Goal: Task Accomplishment & Management: Use online tool/utility

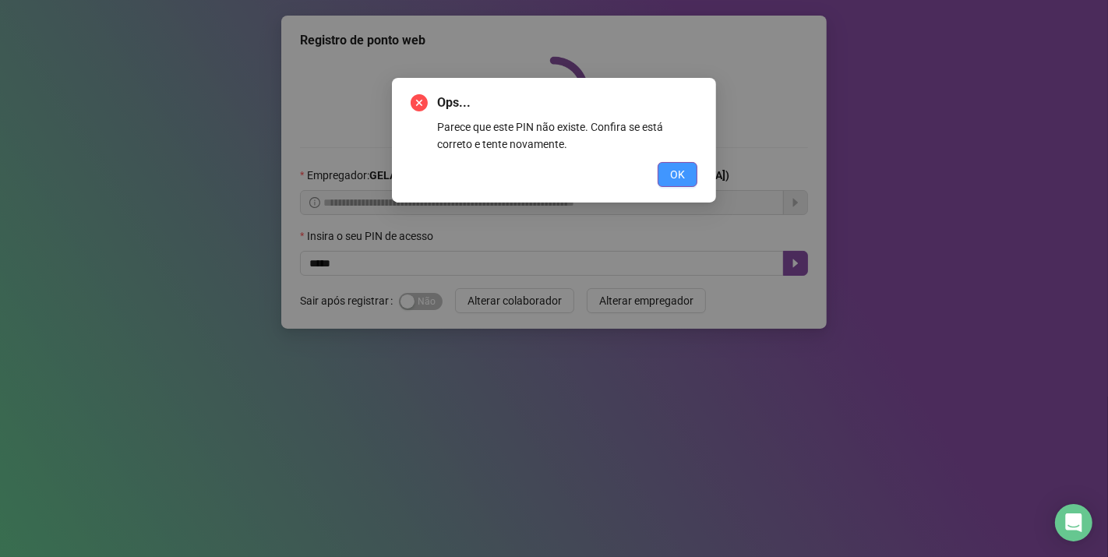
click at [686, 170] on button "OK" at bounding box center [677, 174] width 40 height 25
click at [686, 170] on div "Ops... Parece que este PIN não existe. Confira se está correto e tente novament…" at bounding box center [554, 278] width 1108 height 557
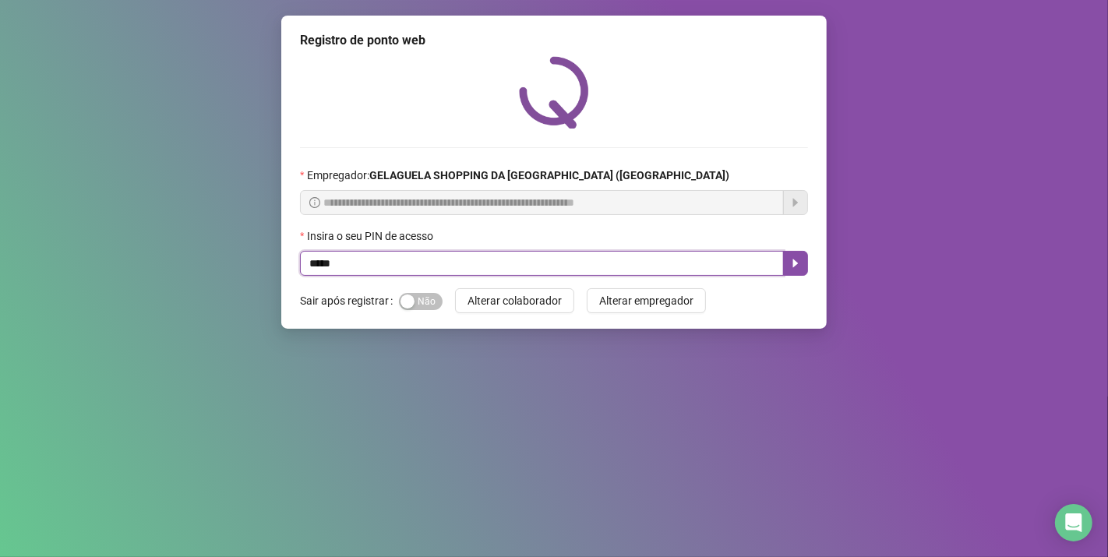
click at [344, 268] on input "*****" at bounding box center [542, 263] width 484 height 25
type input "*****"
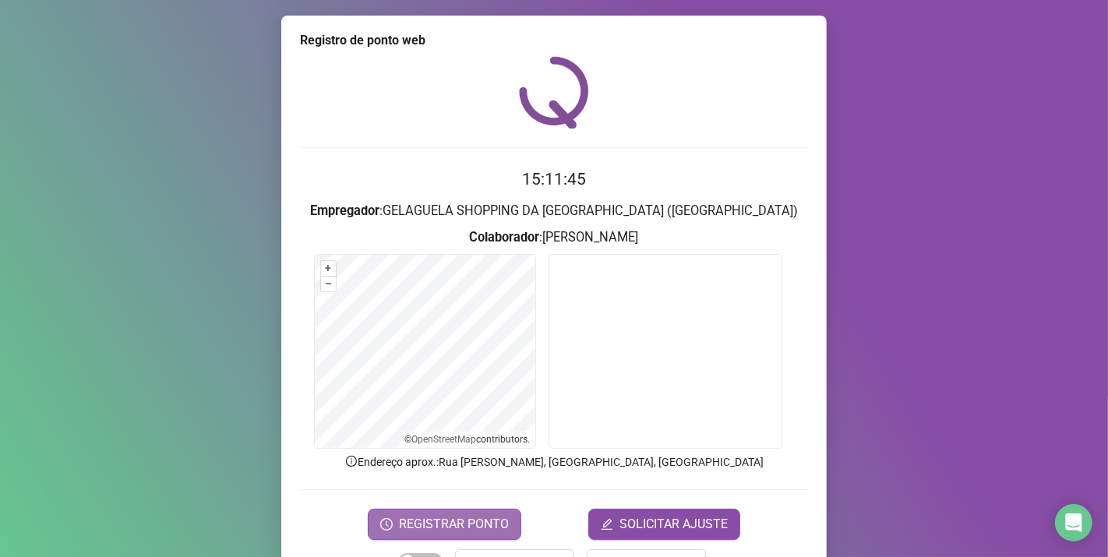
click at [453, 519] on span "REGISTRAR PONTO" at bounding box center [454, 524] width 110 height 19
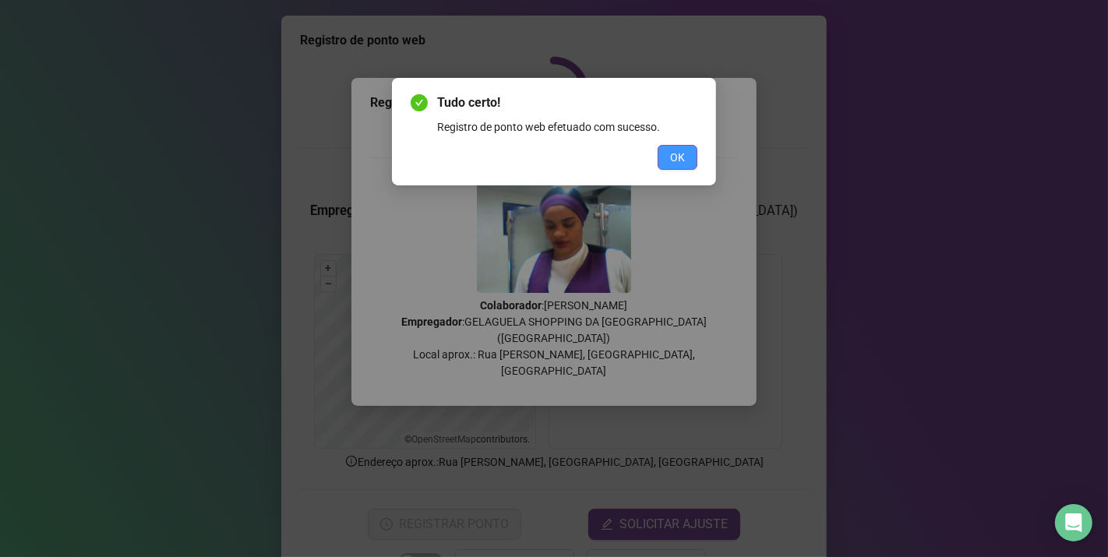
click at [687, 160] on button "OK" at bounding box center [677, 157] width 40 height 25
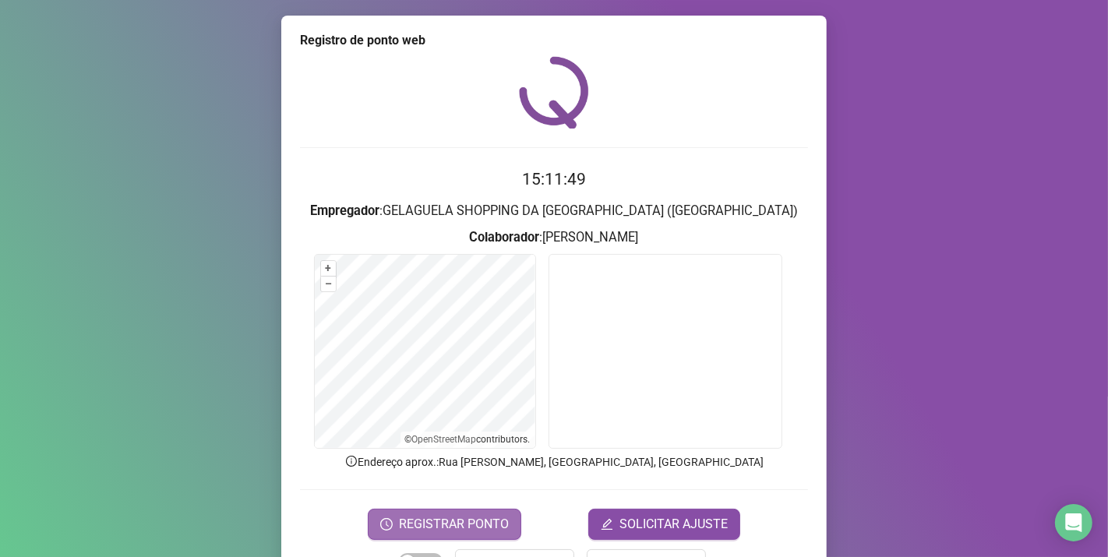
scroll to position [50, 0]
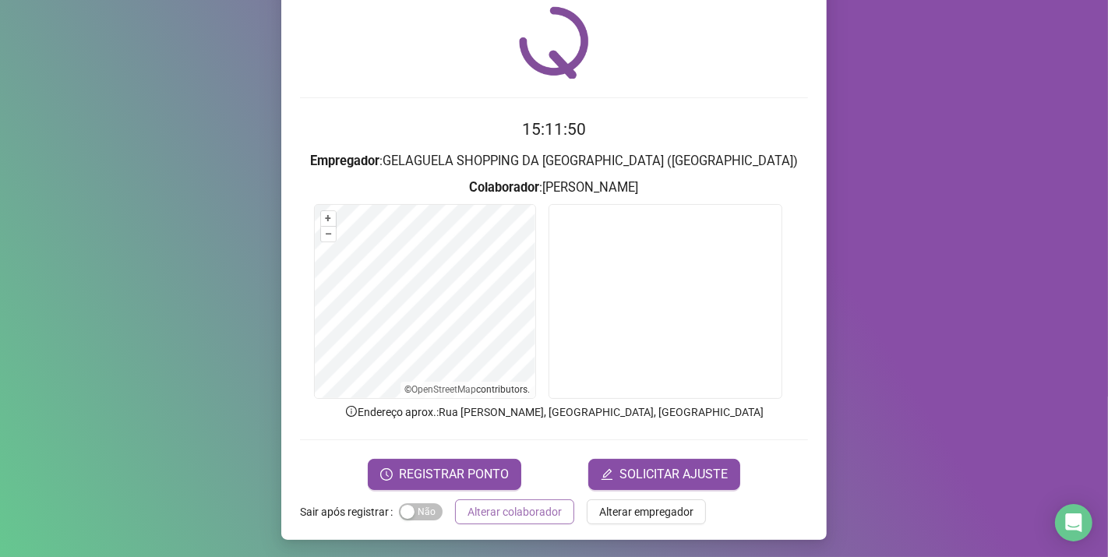
click at [483, 499] on button "Alterar colaborador" at bounding box center [514, 511] width 119 height 25
click at [483, 497] on div "Registro de ponto web 15:11:50 Empregador : GELAGUELA SHOPPING DA [GEOGRAPHIC_D…" at bounding box center [554, 278] width 1108 height 557
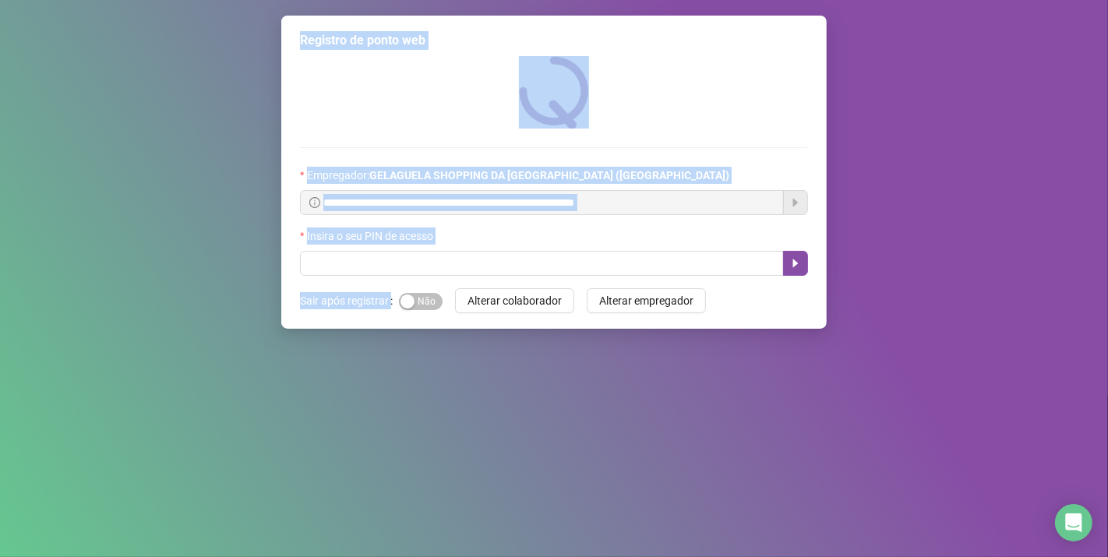
scroll to position [0, 0]
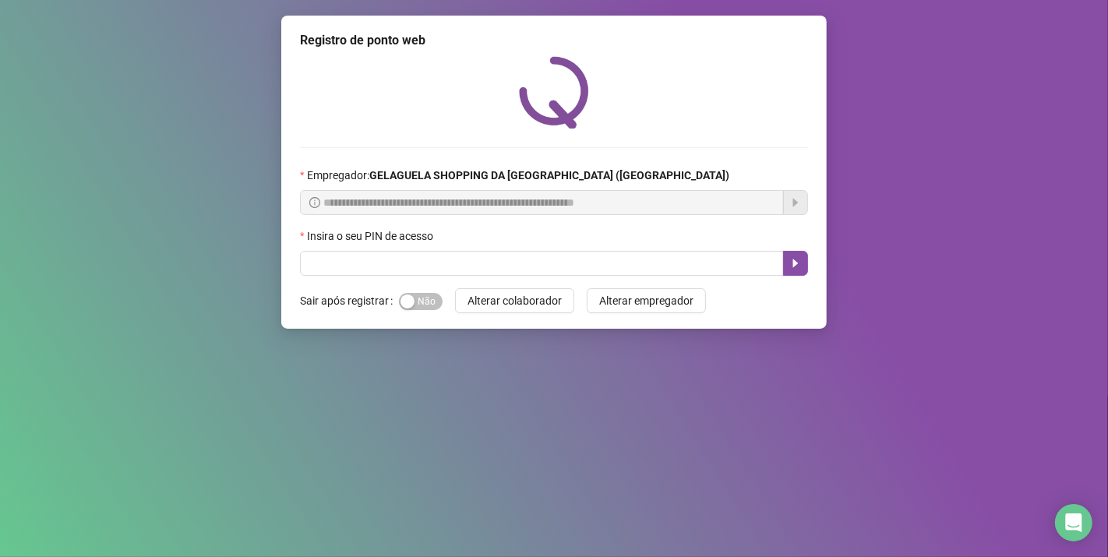
drag, startPoint x: 486, startPoint y: 502, endPoint x: 474, endPoint y: 523, distance: 24.4
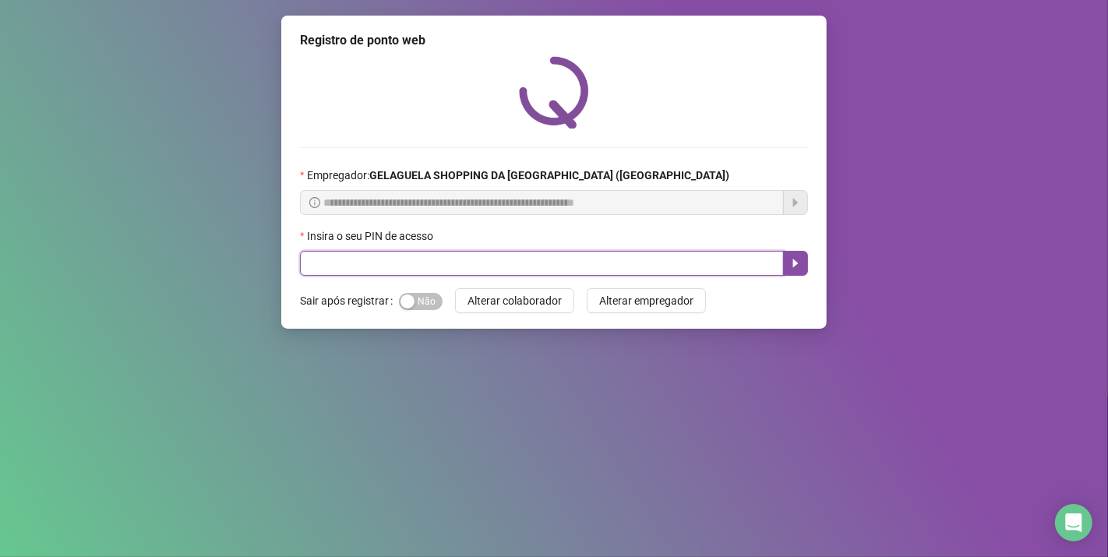
click at [343, 268] on input "text" at bounding box center [542, 263] width 484 height 25
type input "*****"
drag, startPoint x: 799, startPoint y: 268, endPoint x: 785, endPoint y: 291, distance: 27.3
click at [798, 268] on icon "caret-right" at bounding box center [795, 263] width 12 height 12
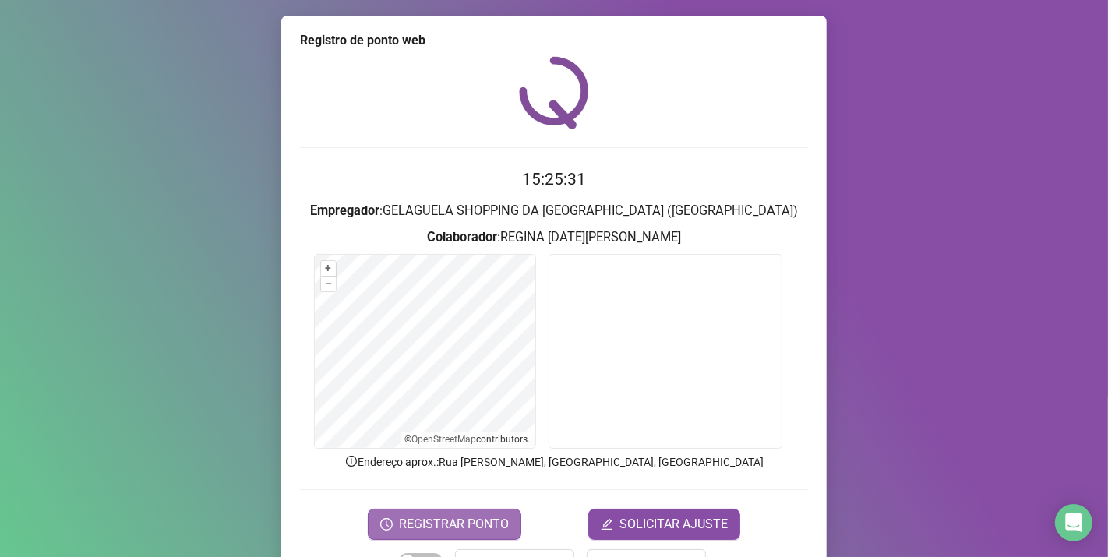
click at [470, 526] on span "REGISTRAR PONTO" at bounding box center [454, 524] width 110 height 19
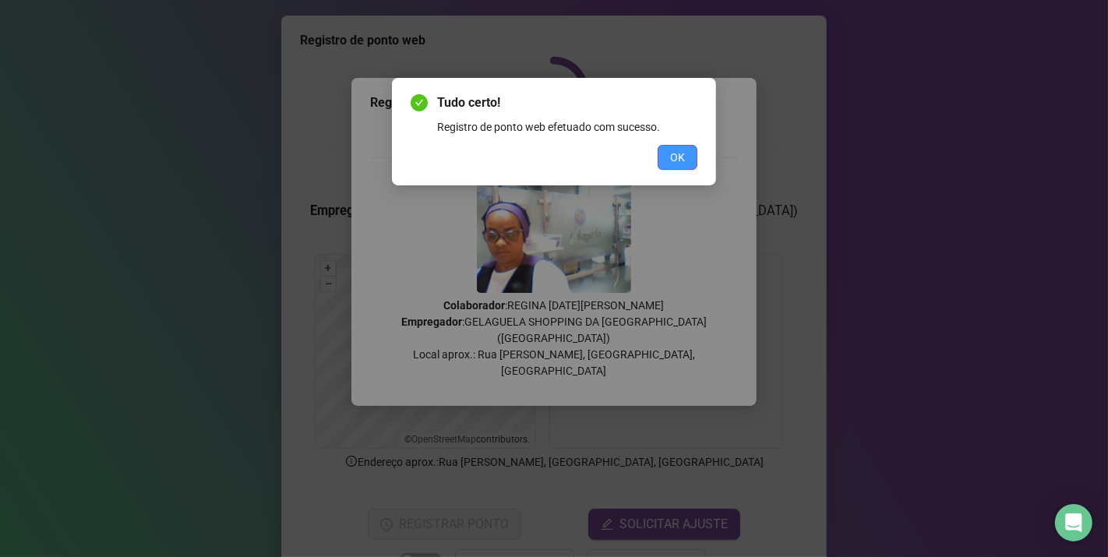
click at [678, 157] on span "OK" at bounding box center [677, 157] width 15 height 17
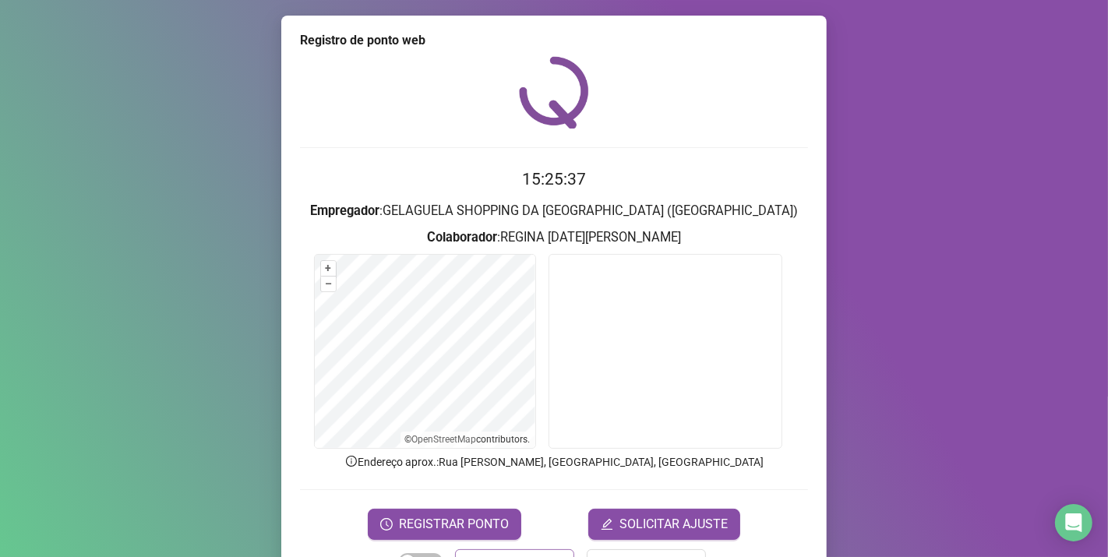
click at [495, 553] on span "Alterar colaborador" at bounding box center [514, 561] width 94 height 17
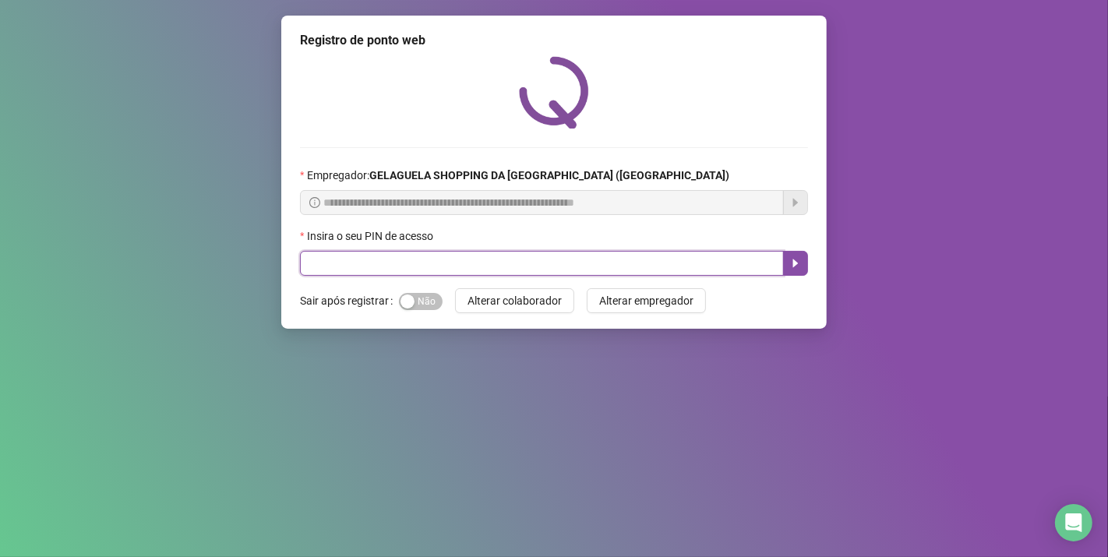
click at [562, 263] on input "text" at bounding box center [542, 263] width 484 height 25
type input "*****"
click at [784, 263] on button "button" at bounding box center [795, 263] width 25 height 25
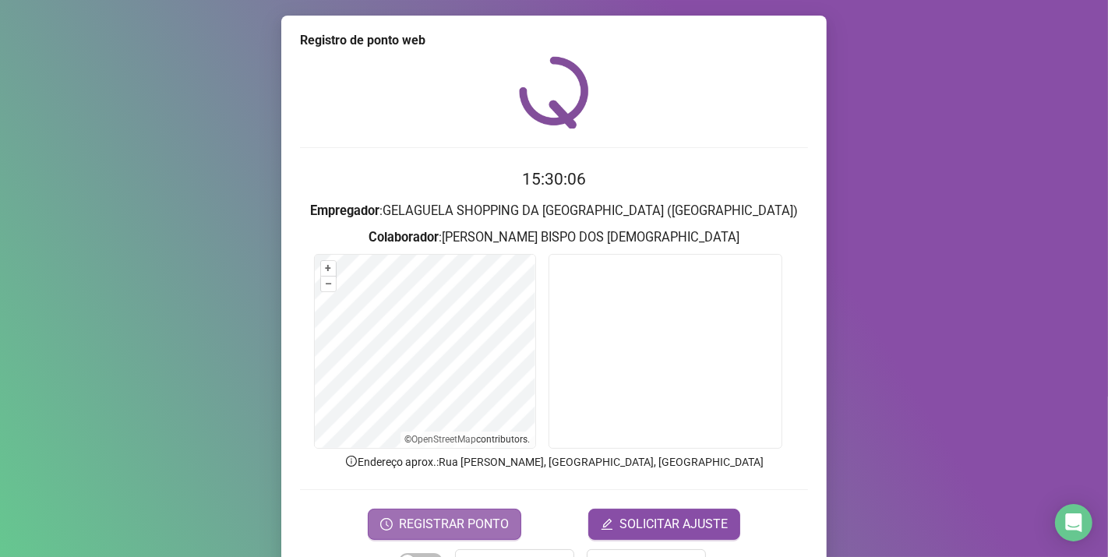
click at [442, 517] on span "REGISTRAR PONTO" at bounding box center [454, 524] width 110 height 19
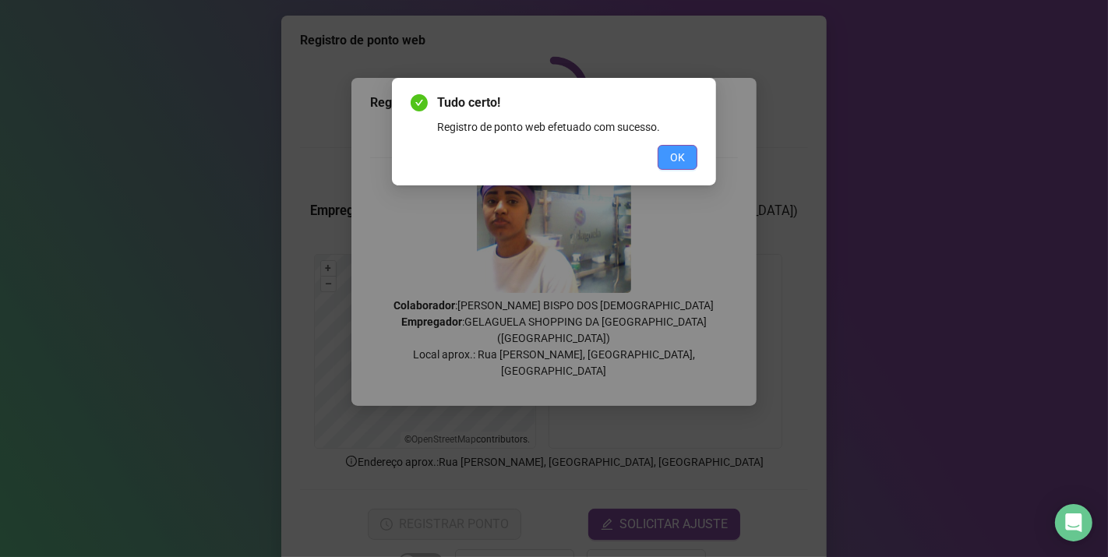
click at [675, 164] on span "OK" at bounding box center [677, 157] width 15 height 17
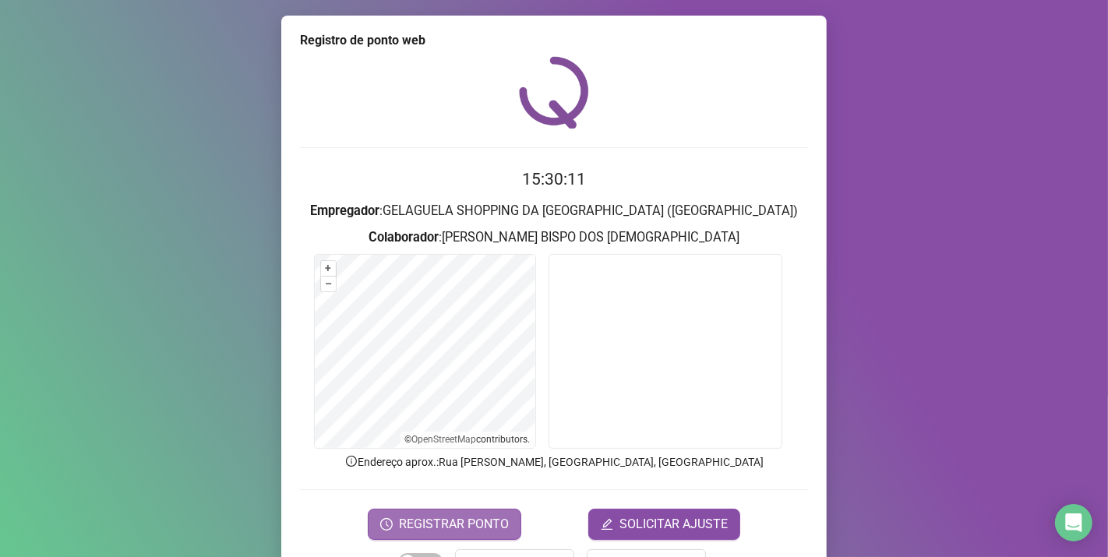
click at [481, 527] on span "REGISTRAR PONTO" at bounding box center [454, 524] width 110 height 19
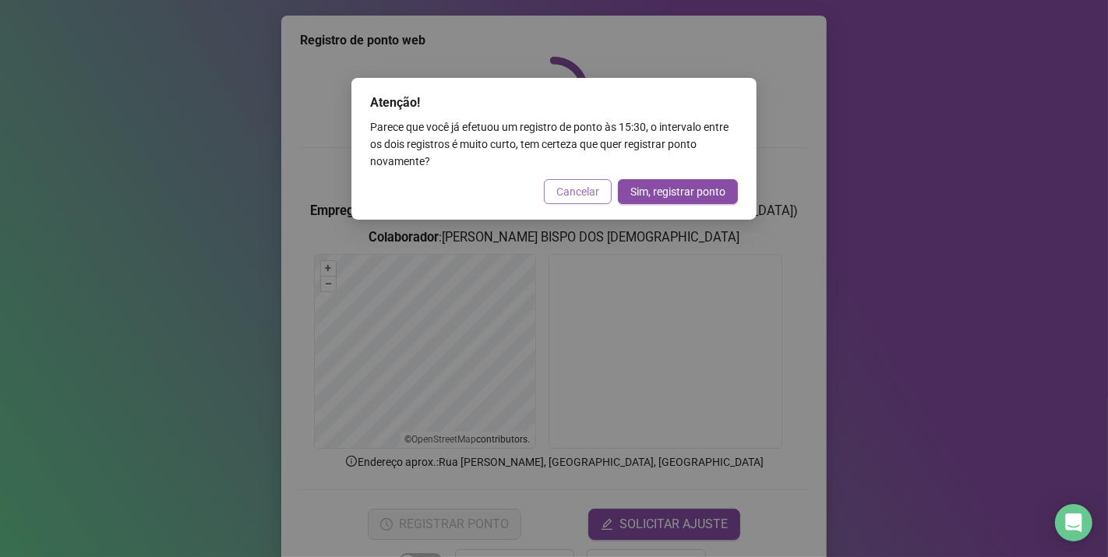
click at [572, 192] on span "Cancelar" at bounding box center [577, 191] width 43 height 17
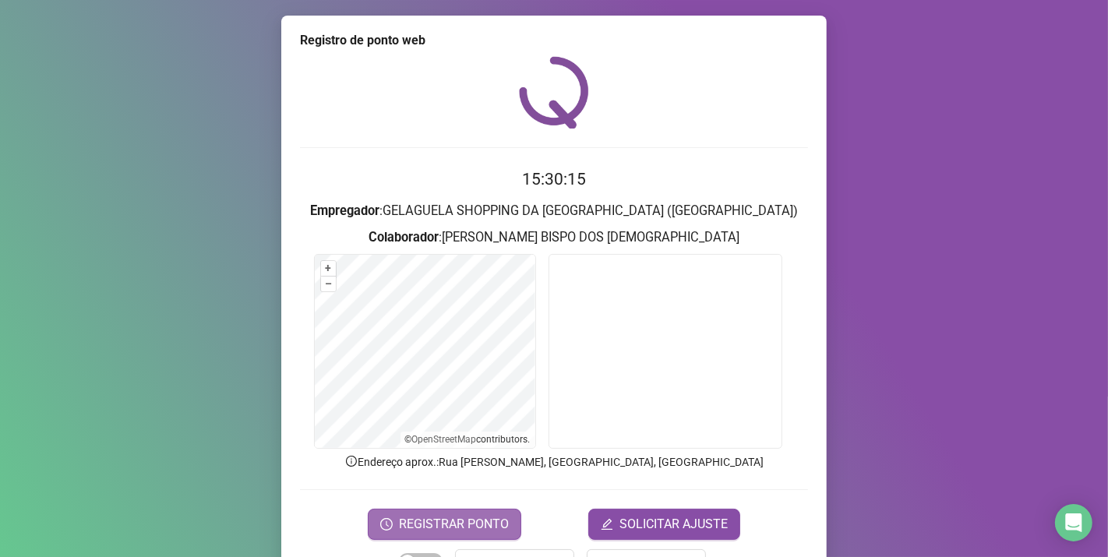
click at [453, 523] on span "REGISTRAR PONTO" at bounding box center [454, 524] width 110 height 19
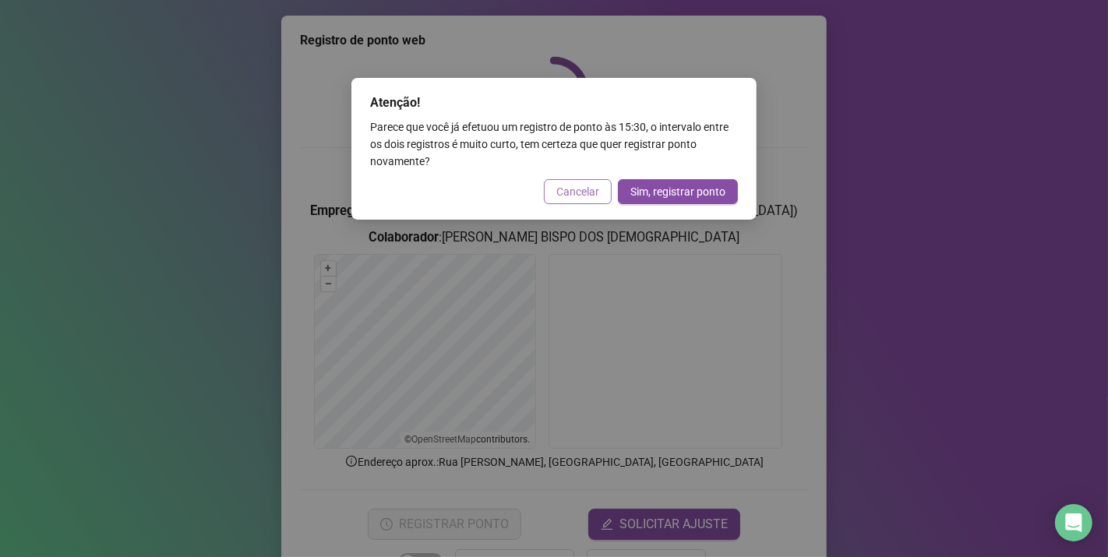
click at [583, 189] on span "Cancelar" at bounding box center [577, 191] width 43 height 17
click at [583, 189] on div "Atenção! Parece que você já efetuou um registro de ponto às 15:30 , o intervalo…" at bounding box center [554, 278] width 1108 height 557
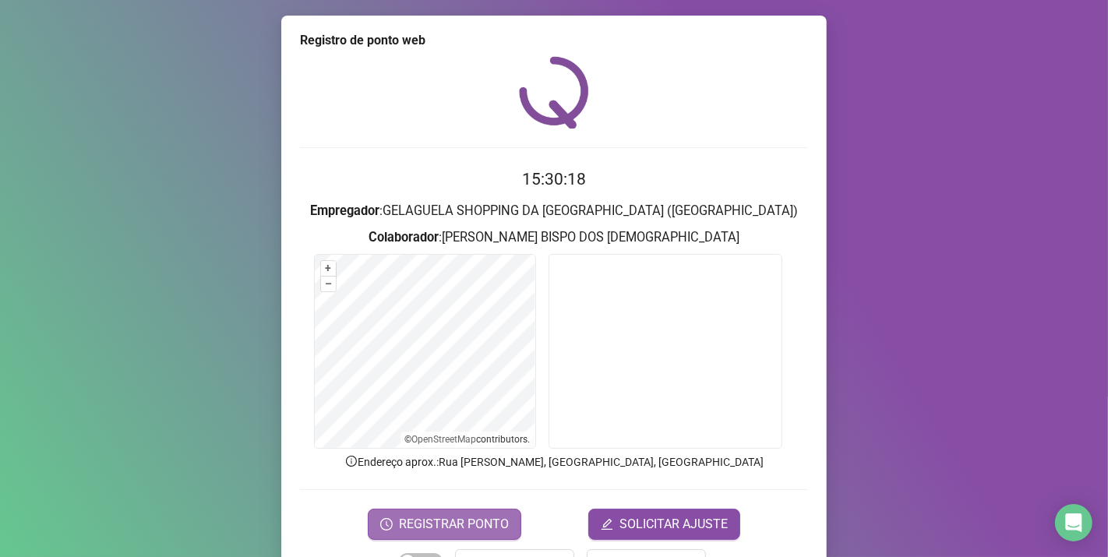
click at [492, 533] on button "REGISTRAR PONTO" at bounding box center [444, 524] width 153 height 31
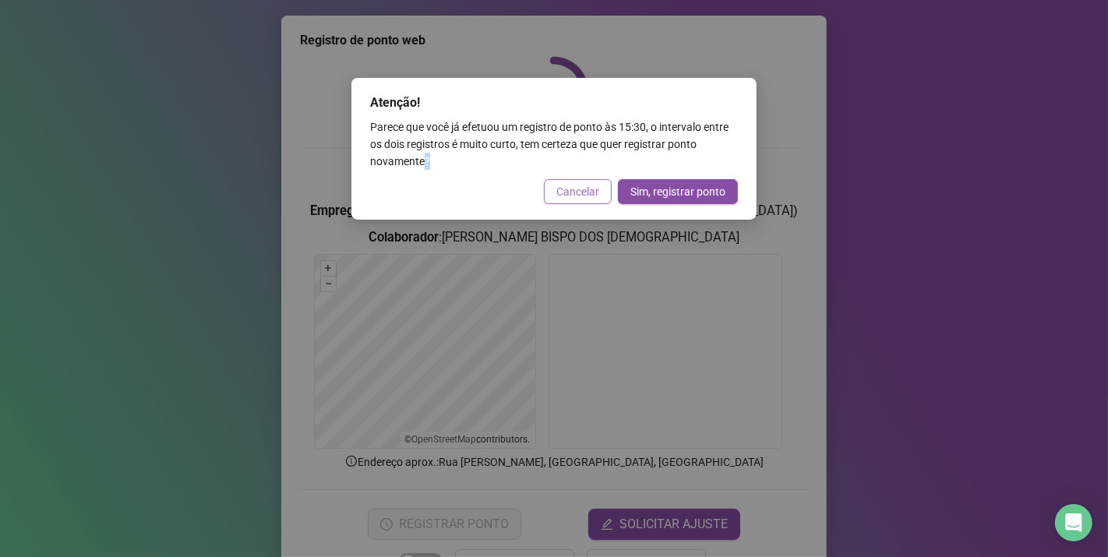
click at [573, 195] on span "Cancelar" at bounding box center [577, 191] width 43 height 17
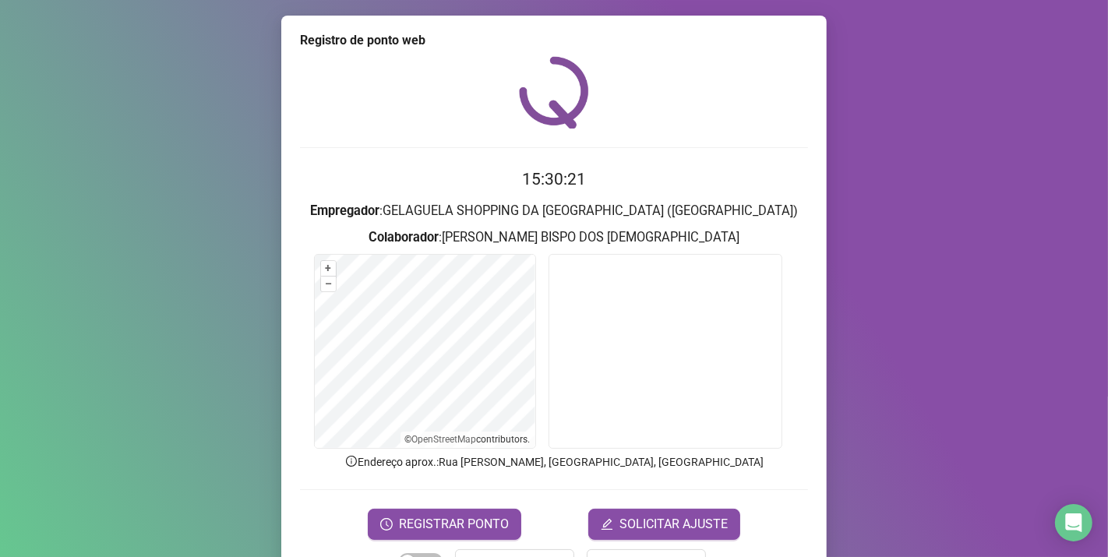
scroll to position [50, 0]
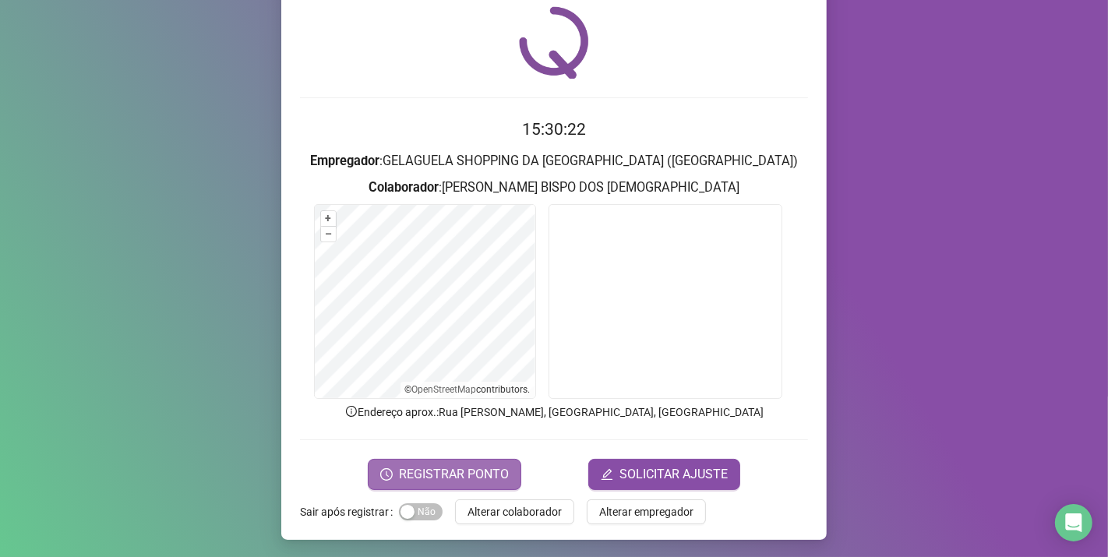
click at [489, 460] on button "REGISTRAR PONTO" at bounding box center [444, 474] width 153 height 31
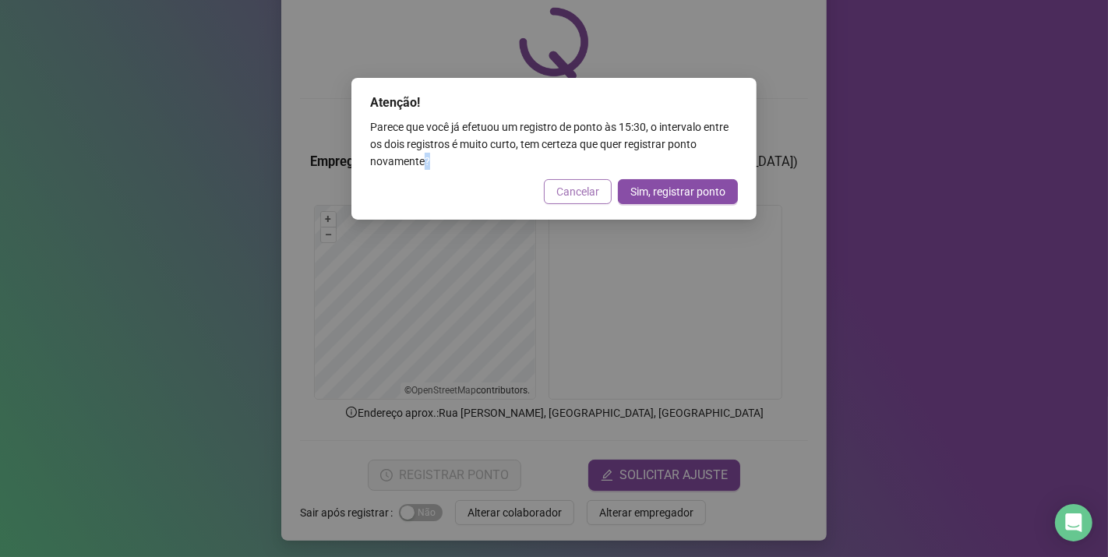
click at [576, 183] on span "Cancelar" at bounding box center [577, 191] width 43 height 17
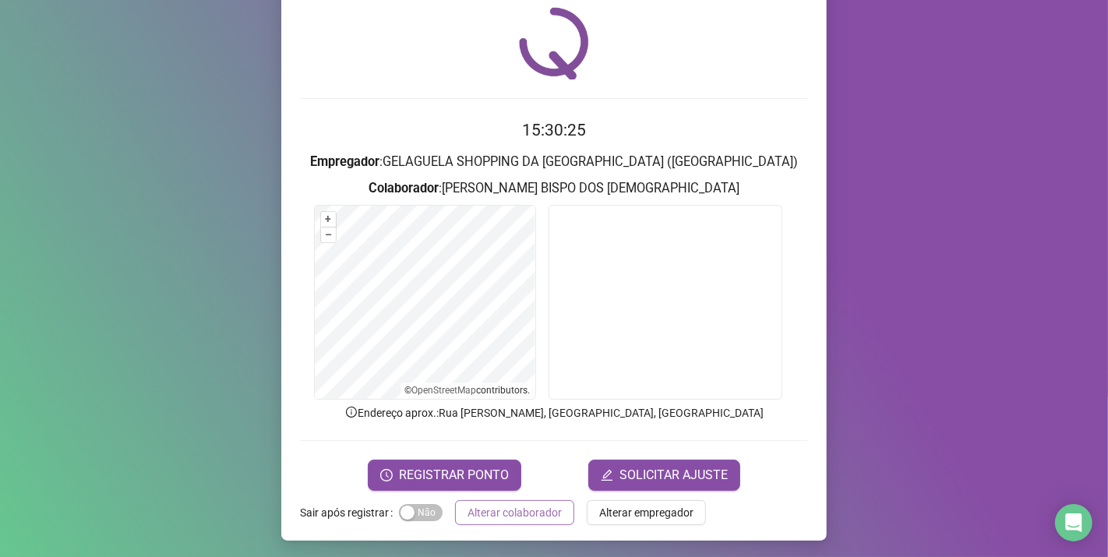
click at [543, 508] on span "Alterar colaborador" at bounding box center [514, 512] width 94 height 17
click at [543, 508] on div "Registro de ponto web 15:30:25 Empregador : GELAGUELA SHOPPING DA [GEOGRAPHIC_D…" at bounding box center [554, 278] width 1108 height 557
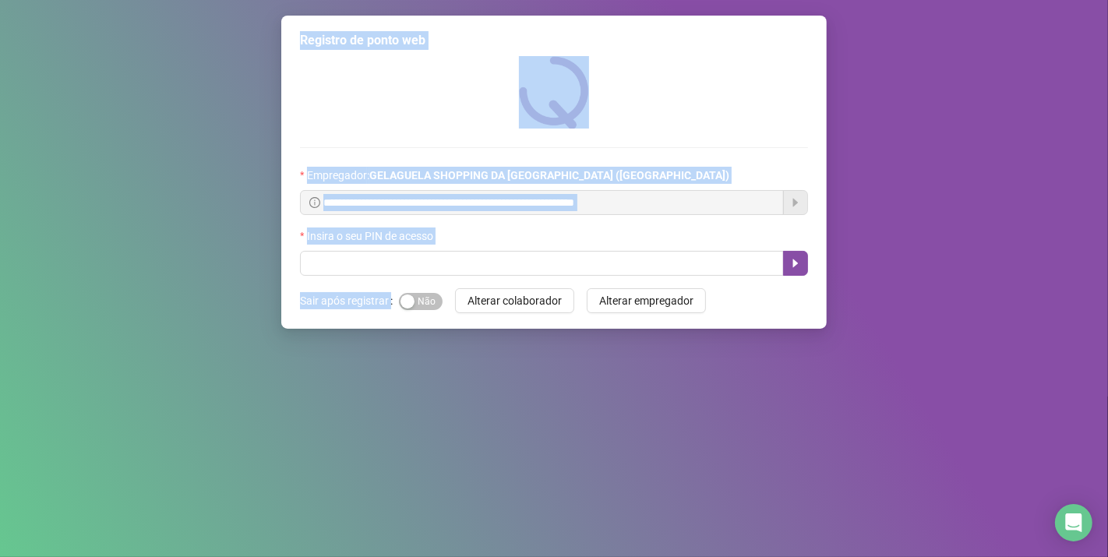
scroll to position [0, 0]
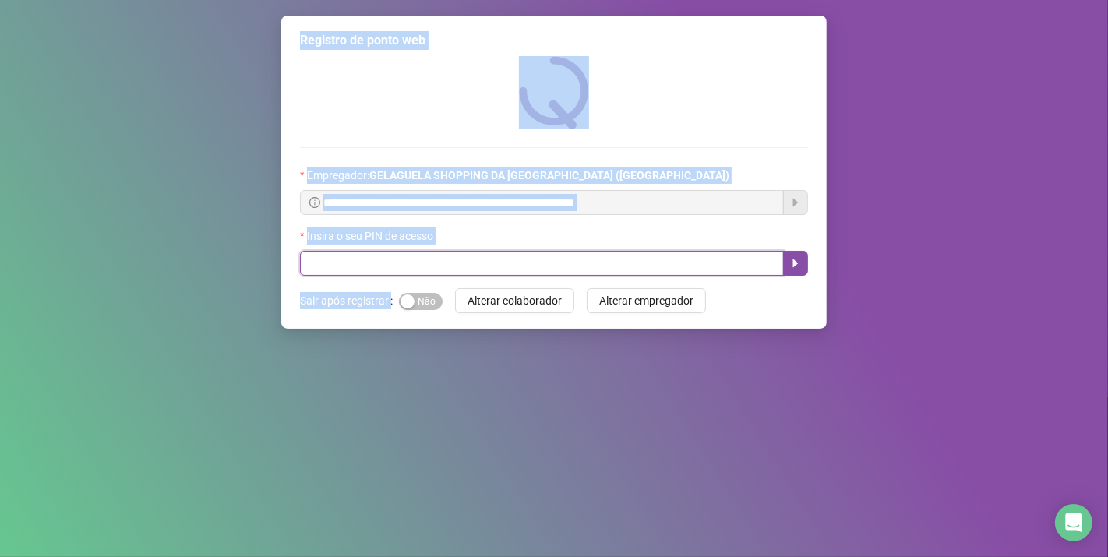
click at [317, 270] on input "text" at bounding box center [542, 263] width 484 height 25
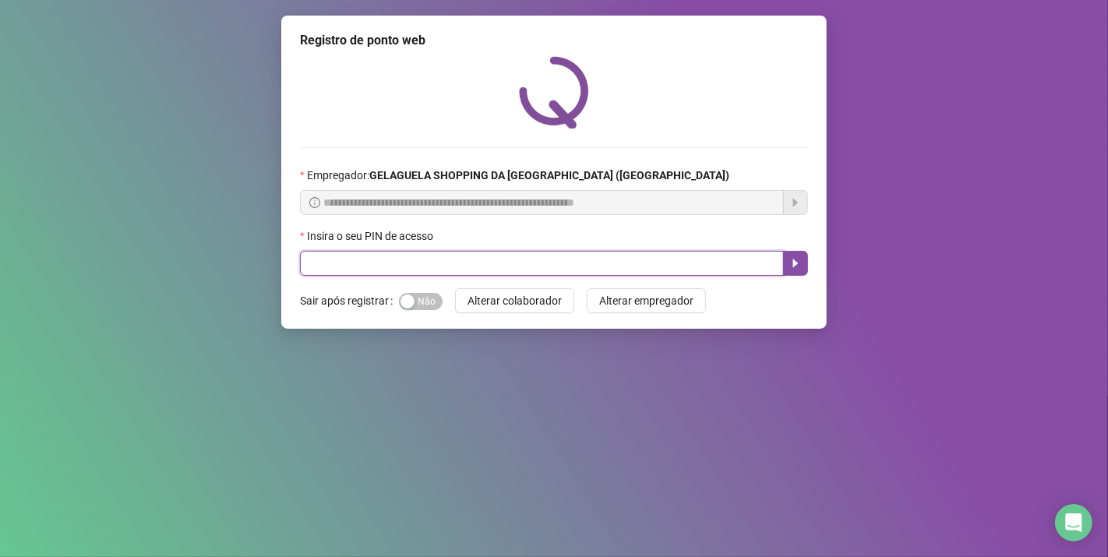
click at [317, 270] on input "text" at bounding box center [542, 263] width 484 height 25
click at [505, 269] on input "text" at bounding box center [542, 263] width 484 height 25
type input "*****"
click at [766, 266] on input "*****" at bounding box center [542, 263] width 484 height 25
click at [783, 263] on button "button" at bounding box center [795, 263] width 25 height 25
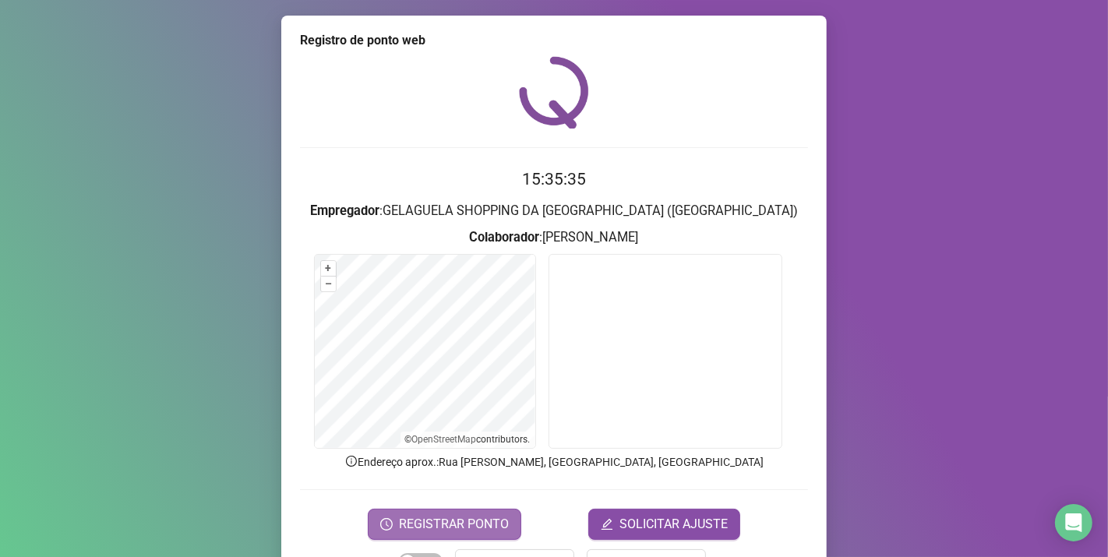
click at [433, 526] on span "REGISTRAR PONTO" at bounding box center [454, 524] width 110 height 19
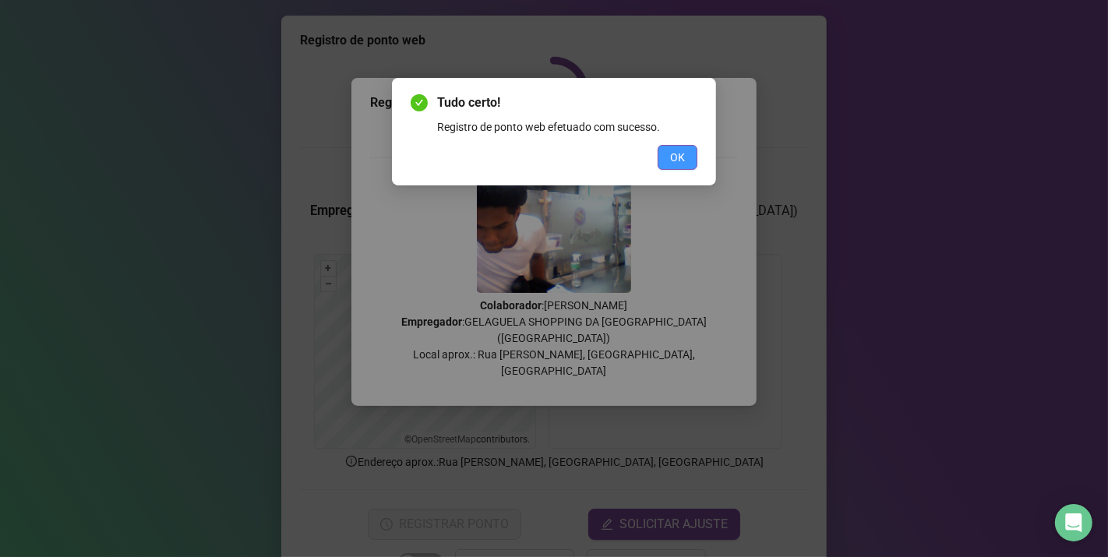
click at [671, 164] on span "OK" at bounding box center [677, 157] width 15 height 17
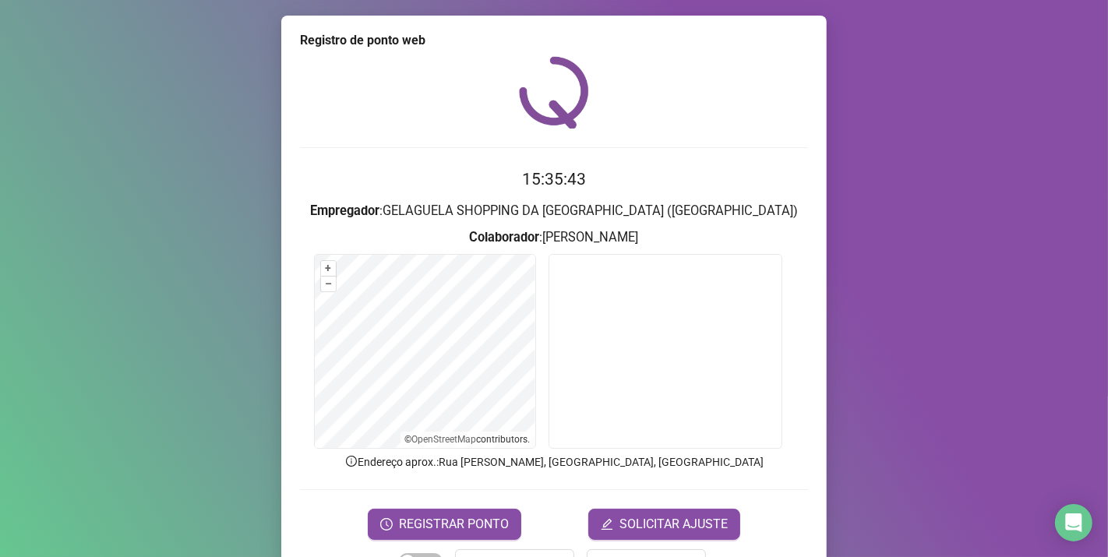
scroll to position [50, 0]
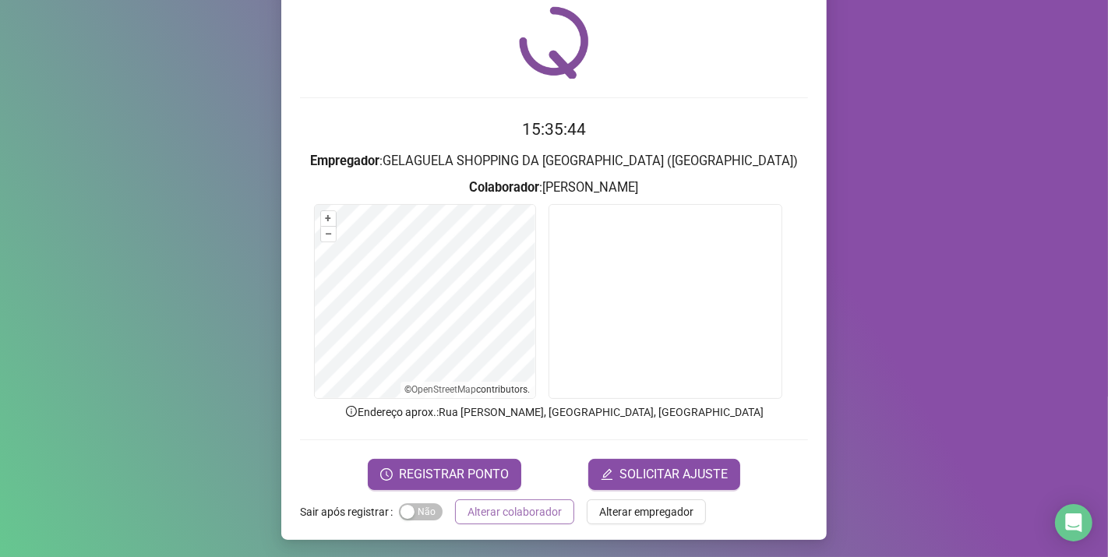
click at [492, 500] on button "Alterar colaborador" at bounding box center [514, 511] width 119 height 25
click at [492, 500] on div "Registro de ponto web 15:35:44 Empregador : GELAGUELA SHOPPING DA [GEOGRAPHIC_D…" at bounding box center [554, 278] width 1108 height 557
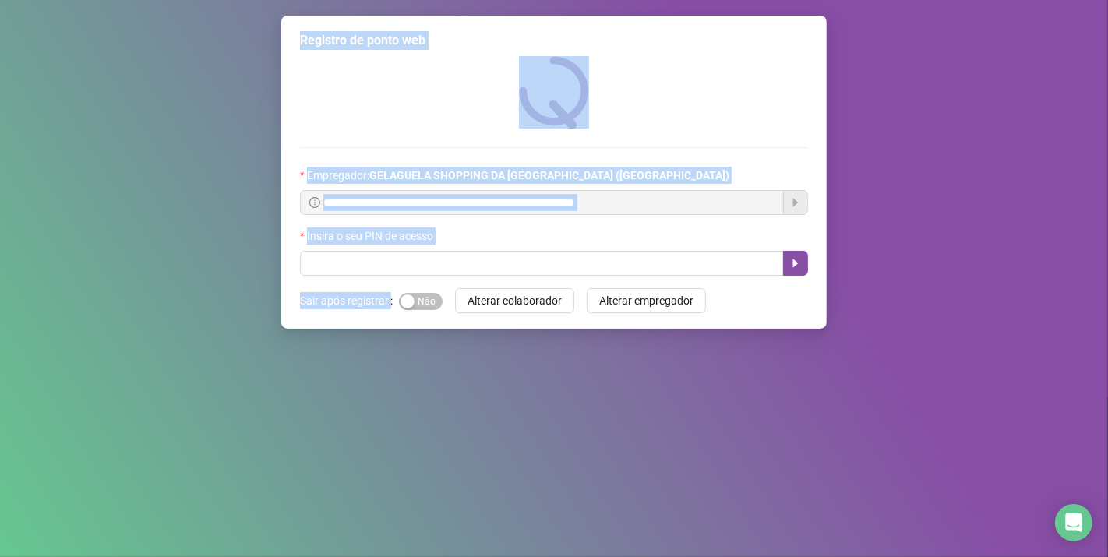
scroll to position [0, 0]
